Goal: Transaction & Acquisition: Purchase product/service

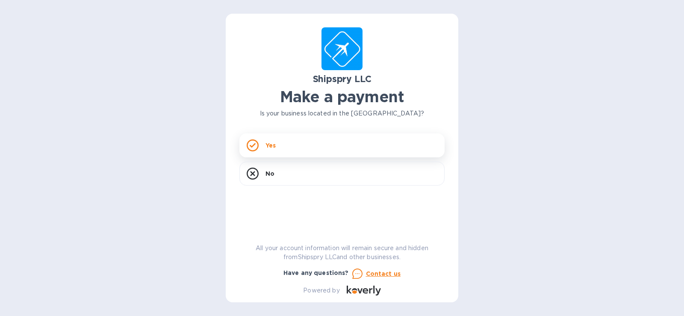
click at [278, 143] on div "Yes" at bounding box center [342, 145] width 205 height 24
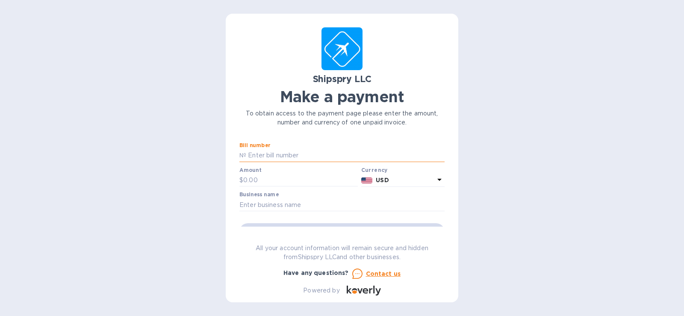
click at [281, 153] on input "text" at bounding box center [345, 155] width 198 height 13
drag, startPoint x: 273, startPoint y: 153, endPoint x: 240, endPoint y: 154, distance: 33.0
click at [240, 154] on div "№" at bounding box center [342, 155] width 205 height 13
click at [260, 153] on input "text" at bounding box center [345, 155] width 198 height 13
click at [252, 155] on input "text" at bounding box center [345, 155] width 198 height 13
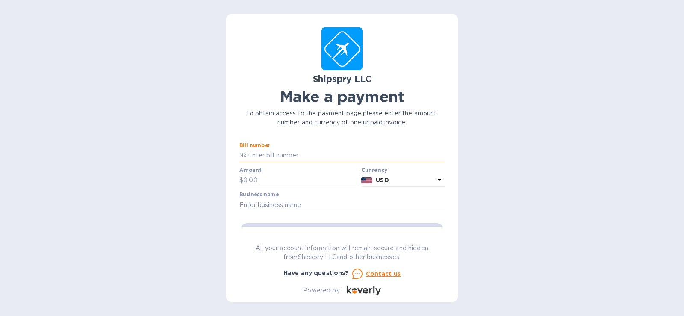
click at [268, 157] on input "text" at bounding box center [345, 155] width 198 height 13
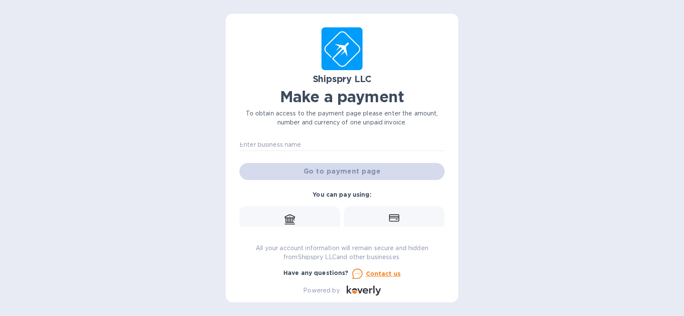
scroll to position [101, 0]
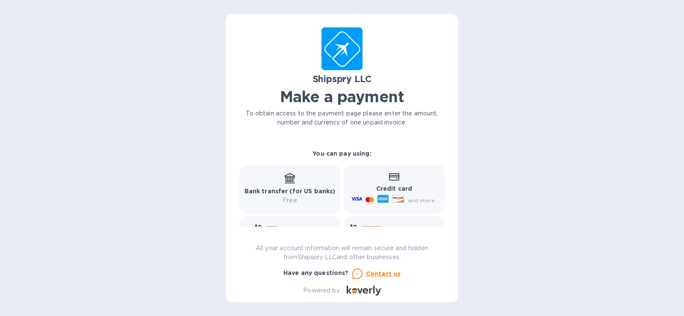
click at [389, 176] on icon at bounding box center [394, 176] width 10 height 7
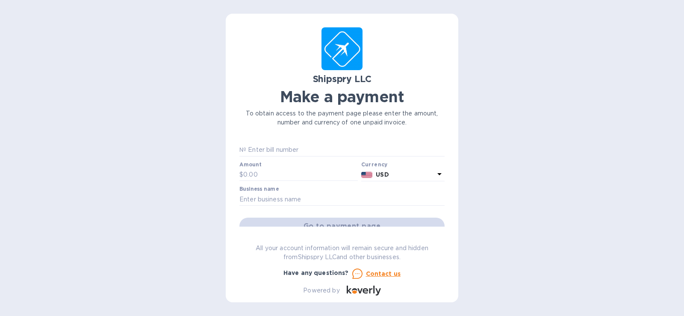
scroll to position [0, 0]
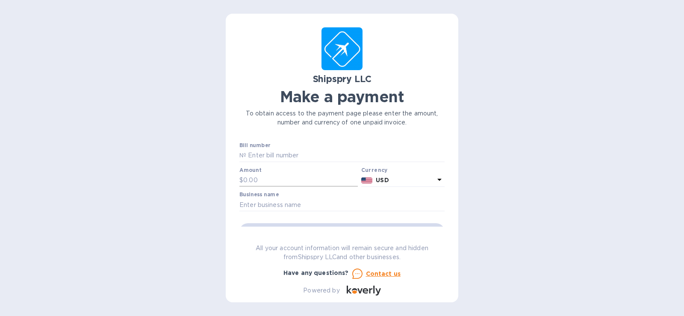
click at [249, 178] on input "text" at bounding box center [300, 180] width 115 height 13
type input "217.00"
click at [269, 154] on input "text" at bounding box center [345, 155] width 198 height 13
click at [259, 155] on input "text" at bounding box center [345, 155] width 198 height 13
paste input "00180992004"
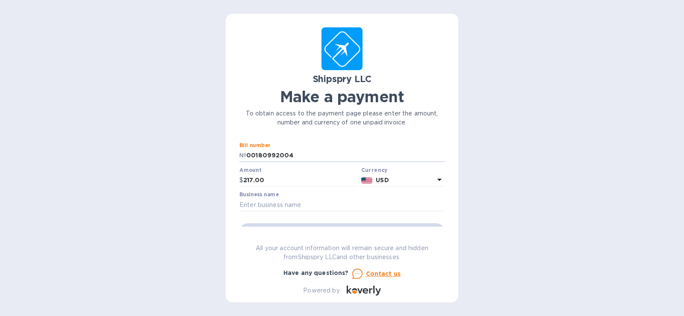
type input "00180992004"
drag, startPoint x: 307, startPoint y: 150, endPoint x: 216, endPoint y: 155, distance: 90.8
click at [216, 155] on div "Shipspry LLC Make a payment To obtain access to the payment page please enter t…" at bounding box center [342, 158] width 684 height 316
click at [296, 204] on input "text" at bounding box center [342, 204] width 205 height 13
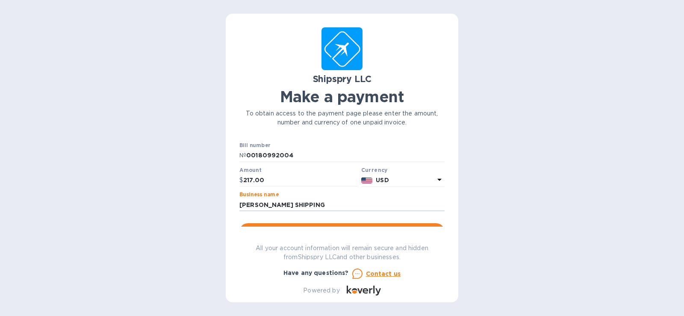
type input "[PERSON_NAME] SHIPPING"
click at [263, 154] on input "00180992004" at bounding box center [345, 155] width 198 height 13
paste input "42593A"
type input "42593A"
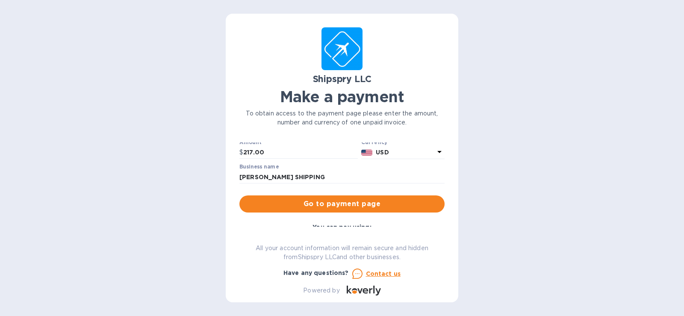
scroll to position [43, 0]
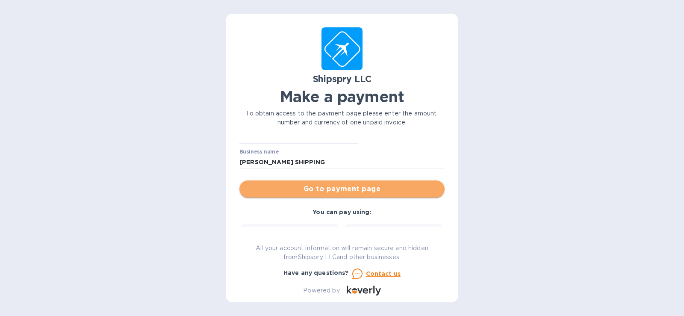
click at [350, 189] on span "Go to payment page" at bounding box center [342, 189] width 192 height 10
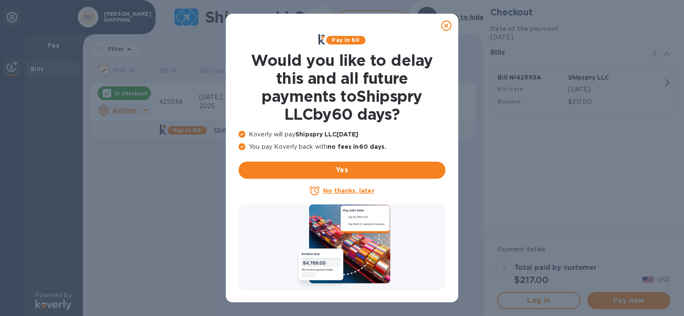
click at [349, 190] on u "No thanks, later" at bounding box center [348, 190] width 51 height 7
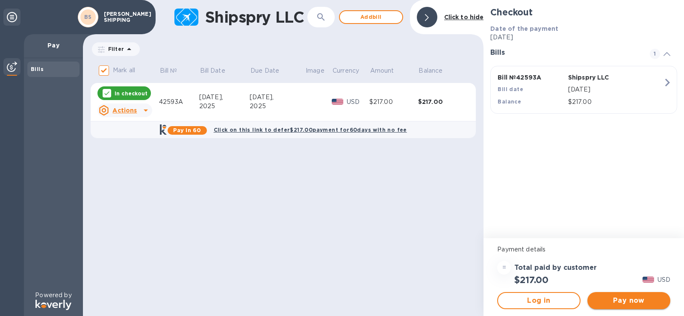
click at [647, 302] on span "Pay now" at bounding box center [629, 301] width 69 height 10
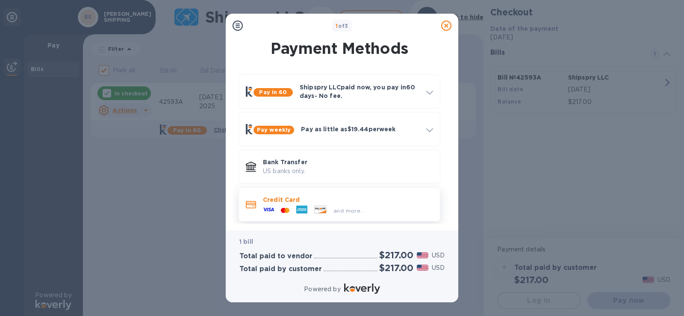
click at [328, 207] on div at bounding box center [320, 210] width 19 height 9
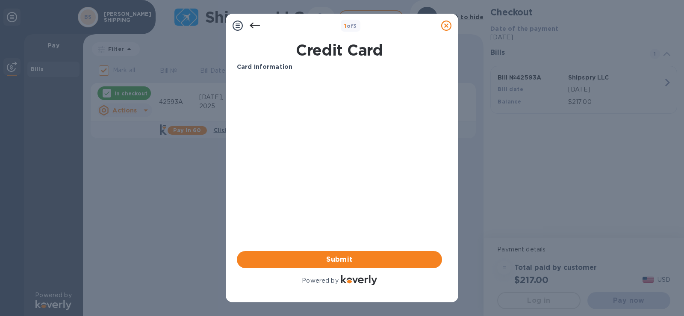
click at [253, 24] on icon at bounding box center [255, 26] width 10 height 10
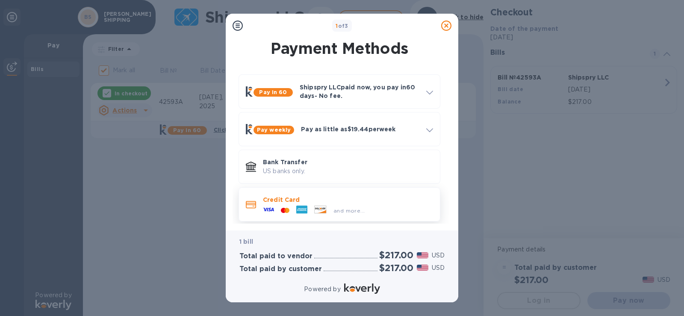
click at [318, 204] on div "and more..." at bounding box center [314, 210] width 109 height 13
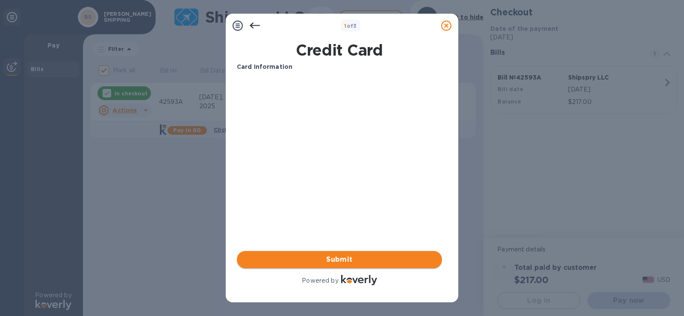
click at [332, 263] on span "Submit" at bounding box center [340, 260] width 192 height 10
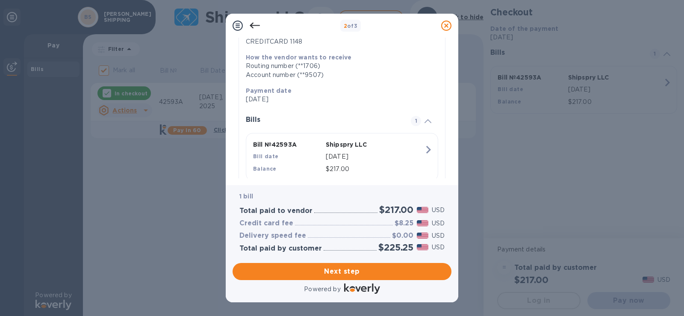
scroll to position [143, 0]
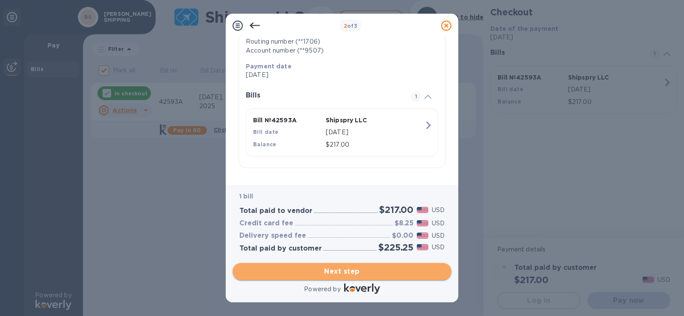
click at [342, 272] on span "Next step" at bounding box center [342, 272] width 205 height 10
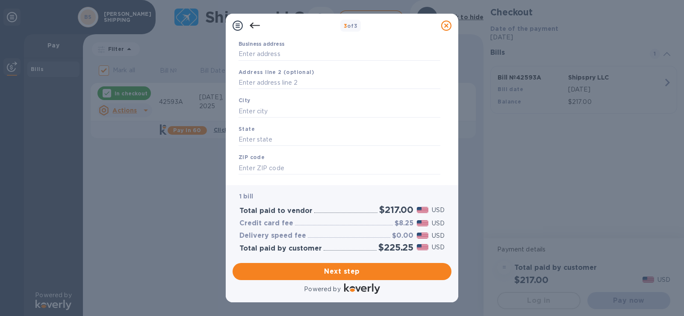
scroll to position [102, 0]
click at [248, 93] on input "text" at bounding box center [340, 94] width 202 height 13
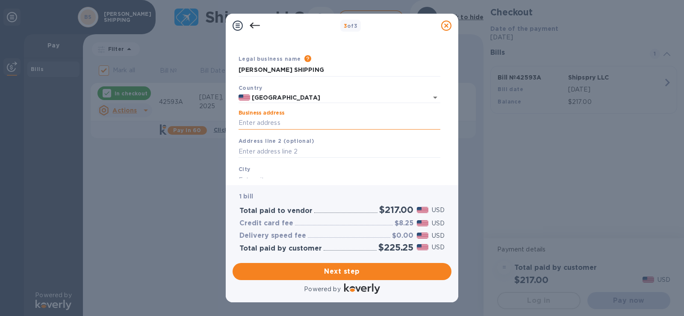
click at [258, 123] on input "Business address" at bounding box center [340, 123] width 202 height 13
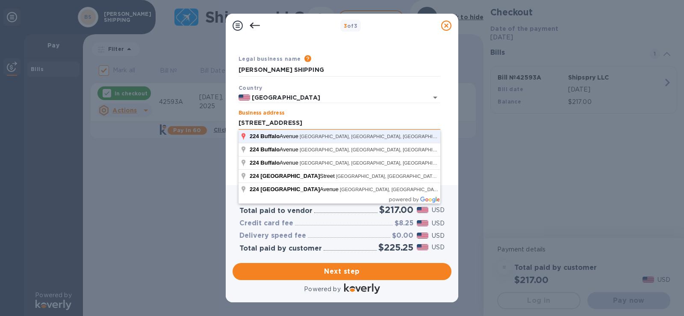
click button "Save" at bounding box center [0, 0] width 0 height 0
type input "[STREET_ADDRESS]"
type input "Freeport"
type input "NY"
type input "11520"
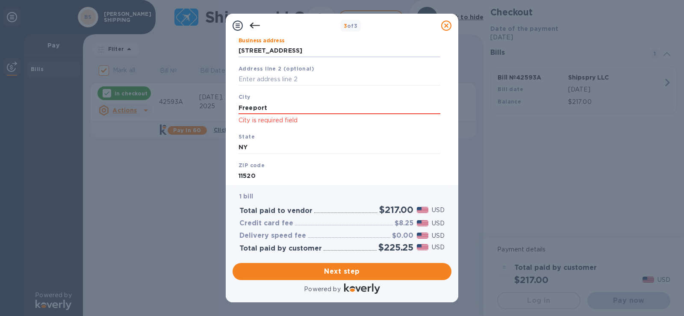
scroll to position [124, 0]
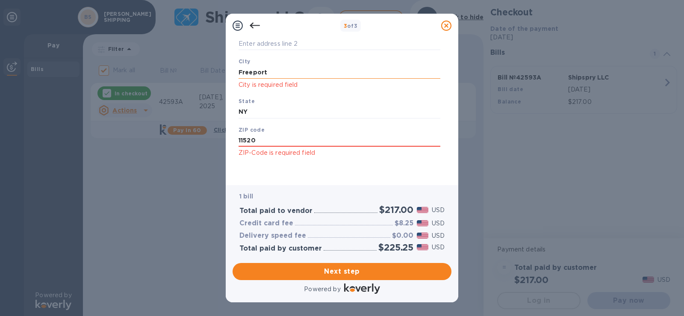
click at [275, 71] on input "Freeport" at bounding box center [340, 72] width 202 height 13
click at [277, 72] on input "Freeport" at bounding box center [340, 72] width 202 height 13
drag, startPoint x: 277, startPoint y: 70, endPoint x: 225, endPoint y: 67, distance: 52.3
click at [225, 67] on div "3 of 3 Business Information Legal business name Please provide the legal name t…" at bounding box center [342, 158] width 684 height 316
type input "FREEPORT"
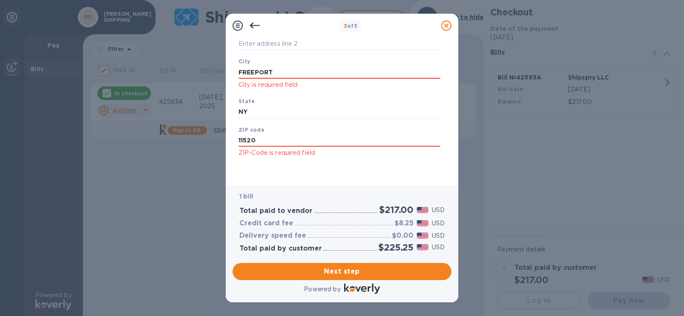
drag, startPoint x: 273, startPoint y: 71, endPoint x: 217, endPoint y: 71, distance: 56.5
click at [217, 71] on div "3 of 3 Business Information Legal business name Please provide the legal name t…" at bounding box center [342, 158] width 684 height 316
click at [276, 69] on input "FREEPORT" at bounding box center [340, 72] width 202 height 13
click at [353, 275] on span "Next step" at bounding box center [342, 272] width 205 height 10
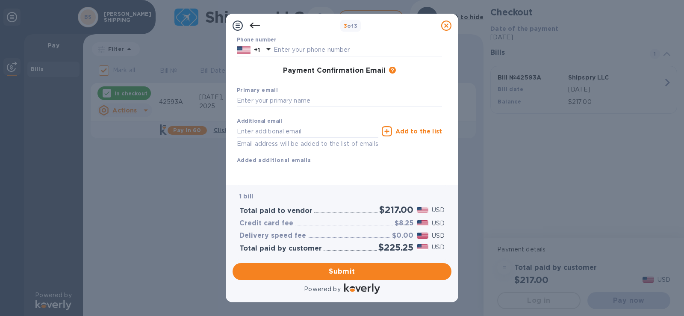
scroll to position [122, 0]
click at [257, 95] on input "text" at bounding box center [339, 101] width 205 height 13
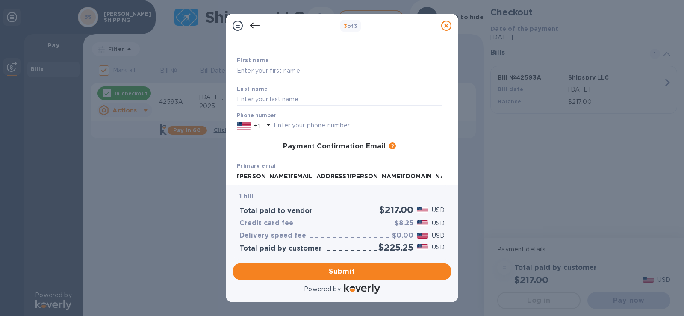
scroll to position [0, 0]
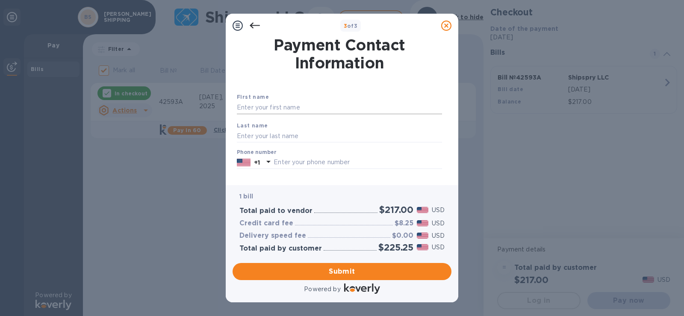
type input "[PERSON_NAME][EMAIL_ADDRESS][PERSON_NAME][DOMAIN_NAME]"
click at [267, 105] on input "text" at bounding box center [339, 107] width 205 height 13
type input "j"
type input "[PERSON_NAME]"
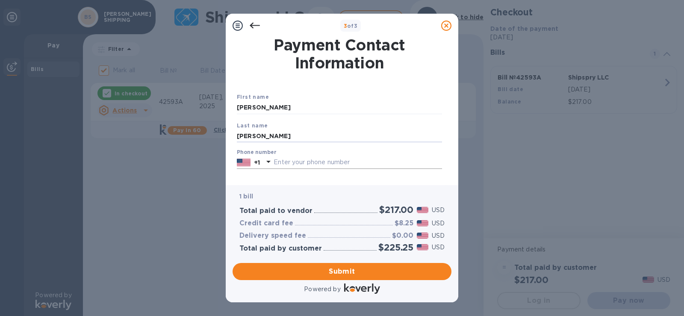
click at [287, 160] on input "text" at bounding box center [358, 162] width 169 height 13
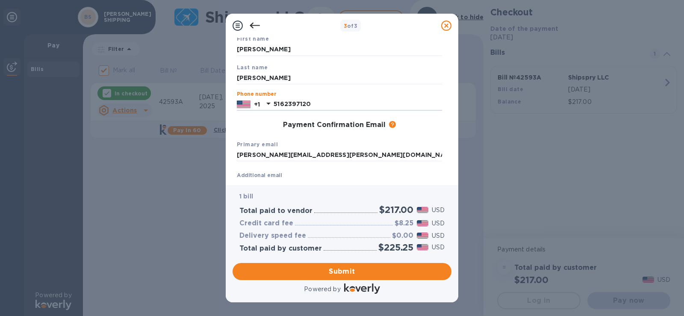
scroll to position [122, 0]
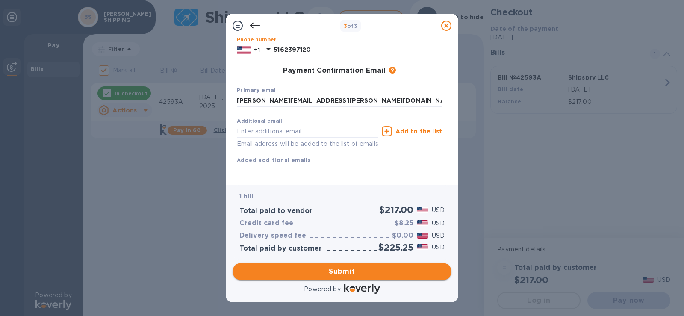
type input "5162397120"
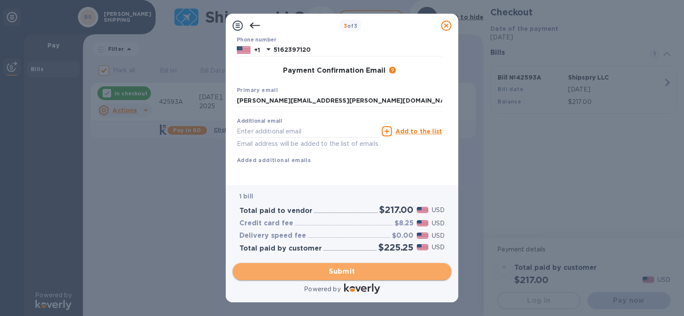
click at [347, 272] on span "Submit" at bounding box center [342, 272] width 205 height 10
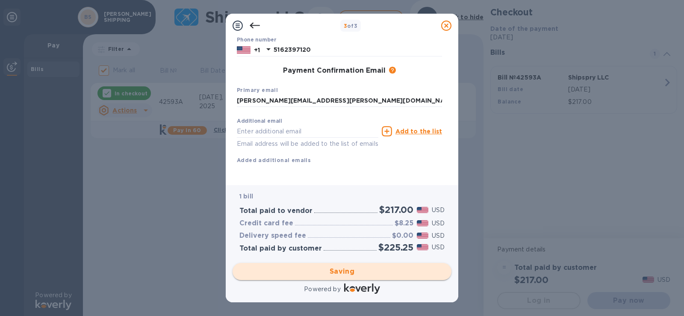
checkbox input "false"
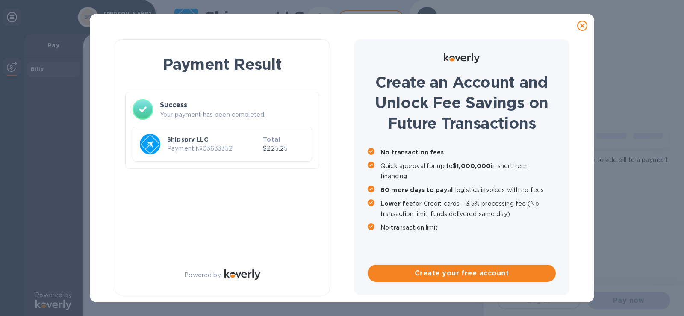
scroll to position [0, 0]
